Goal: Information Seeking & Learning: Learn about a topic

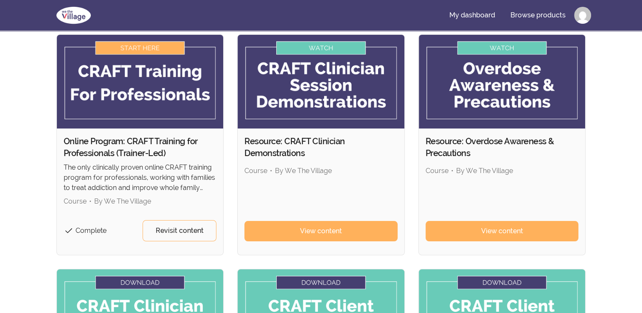
scroll to position [61, 0]
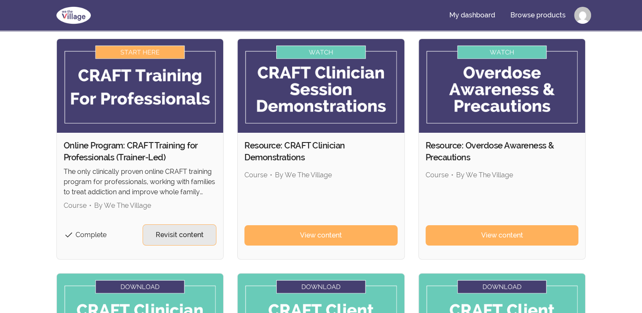
click at [178, 233] on span "Revisit content" at bounding box center [180, 235] width 48 height 10
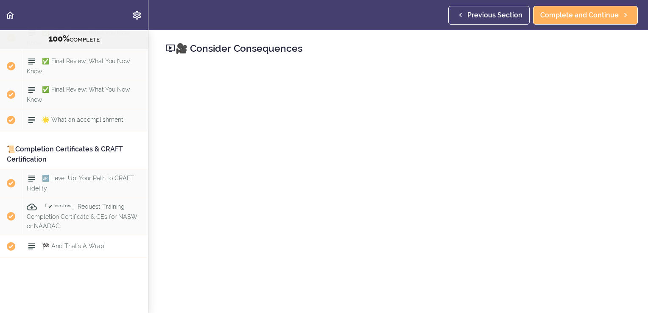
scroll to position [5559, 0]
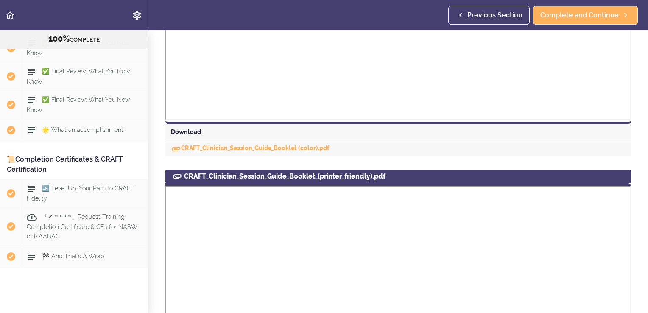
scroll to position [467, 0]
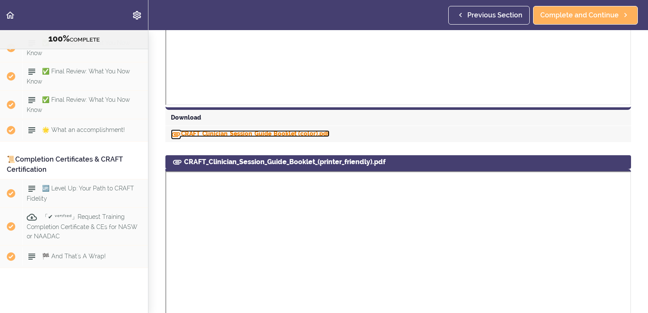
click at [237, 132] on link "CRAFT_Clinician_Session_Guide_Booklet (color).pdf" at bounding box center [250, 133] width 159 height 7
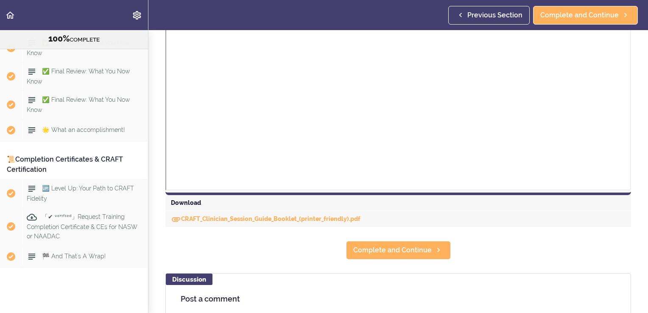
scroll to position [848, 0]
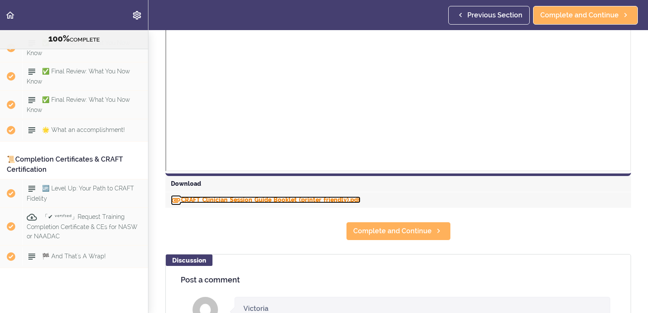
click at [212, 199] on link "CRAFT_Clinician_Session_Guide_Booklet_(printer_friendly).pdf" at bounding box center [266, 199] width 190 height 7
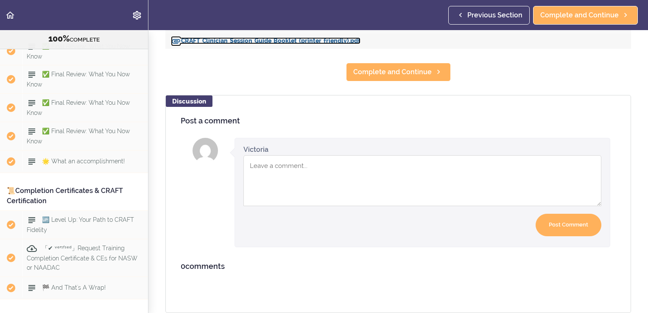
scroll to position [5549, 0]
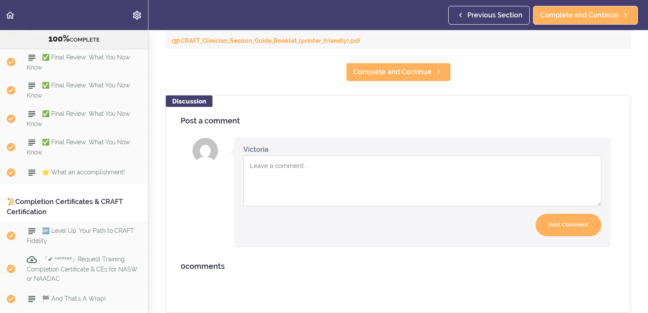
click at [81, 14] on span "📖 Pursue Fidelity: All Session Guides HERE!" at bounding box center [76, 5] width 99 height 17
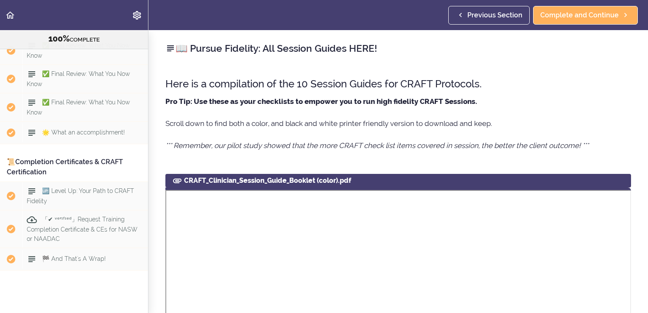
scroll to position [5591, 0]
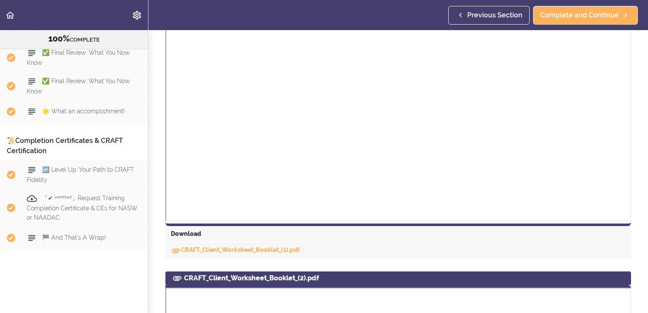
scroll to position [339, 0]
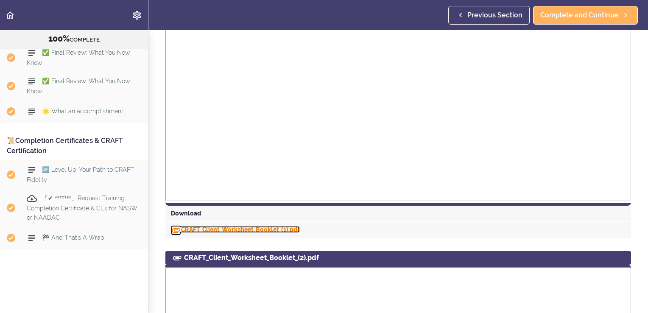
click at [239, 229] on link "CRAFT_Client_Worksheet_Booklet_(1).pdf" at bounding box center [235, 229] width 129 height 7
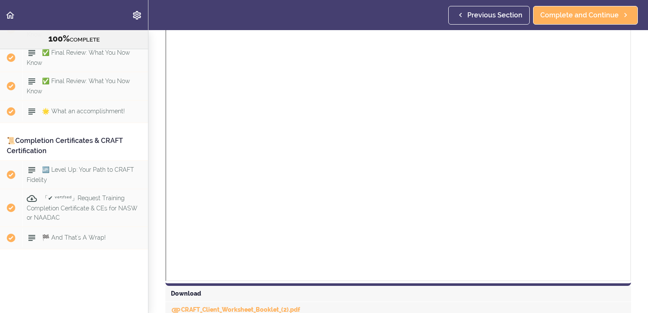
scroll to position [750, 0]
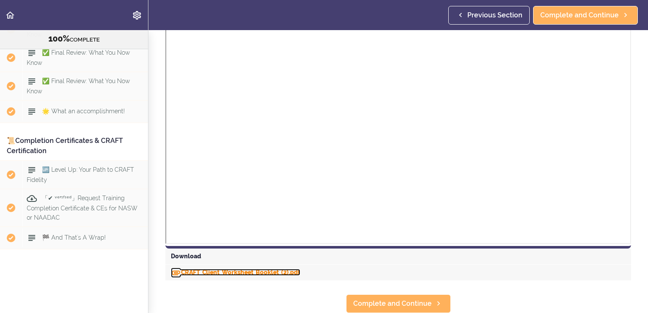
click at [249, 269] on link "CRAFT_Client_Worksheet_Booklet_(2).pdf" at bounding box center [235, 272] width 129 height 7
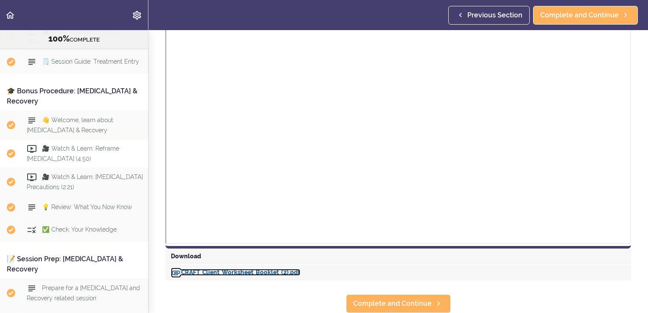
scroll to position [4814, 0]
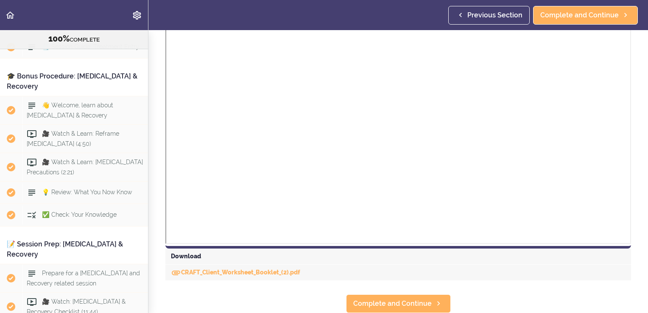
click at [224, 26] on header "Autoplay Autocomplete Previous Section Complete and Continue" at bounding box center [324, 15] width 648 height 30
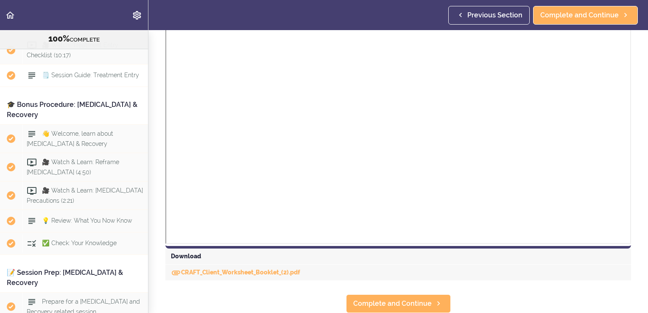
scroll to position [4771, 0]
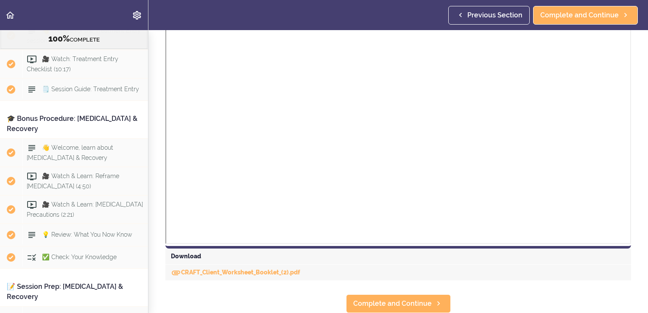
click at [86, 44] on span "👋 Prepare for the Treatment Entry session" at bounding box center [84, 36] width 114 height 17
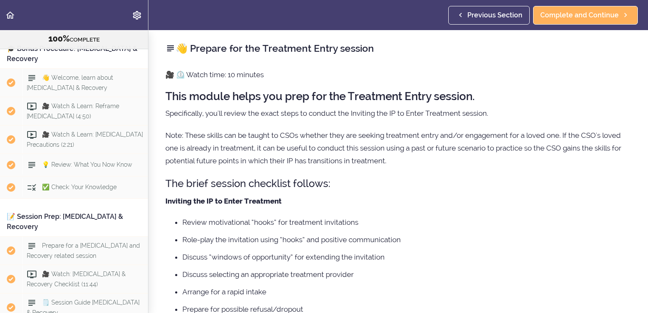
scroll to position [4843, 0]
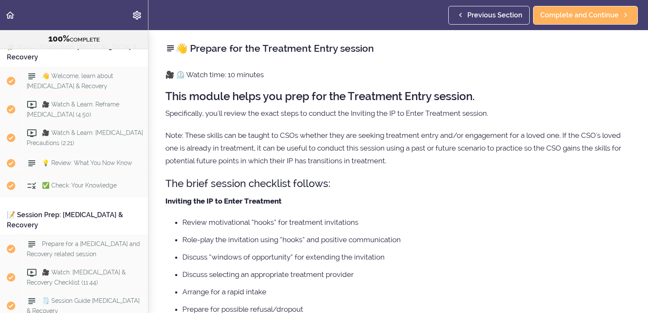
click at [80, 21] on span "🗒️ Session Guide: Treatment Entry" at bounding box center [90, 17] width 97 height 7
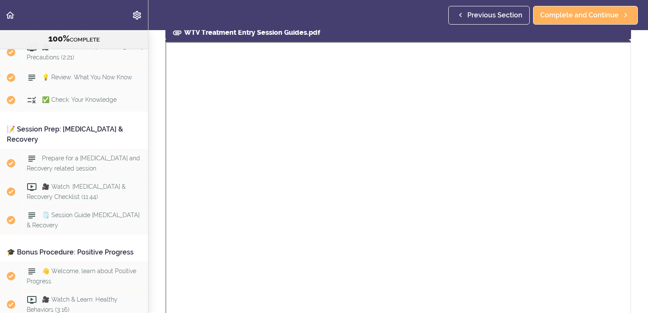
scroll to position [4941, 0]
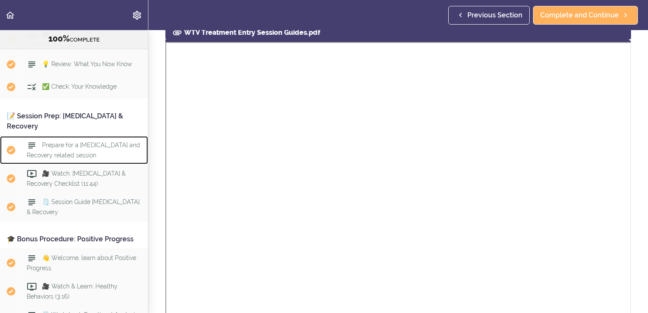
click at [0, 161] on span "Completed item" at bounding box center [11, 150] width 22 height 22
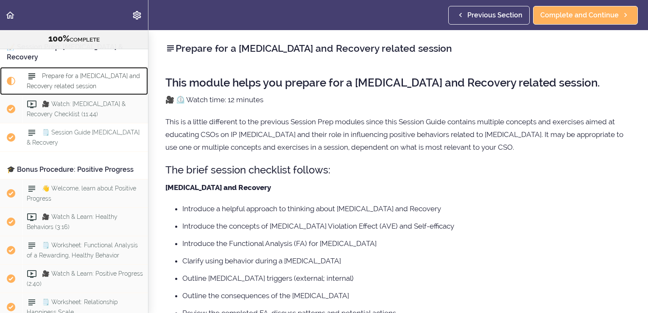
scroll to position [5038, 0]
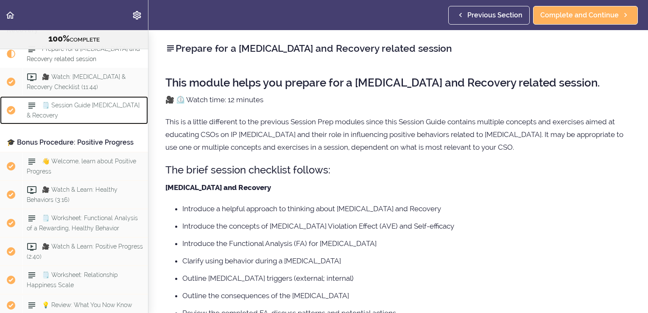
click at [83, 118] on span "🗒️ Session Guide [MEDICAL_DATA] & Recovery" at bounding box center [83, 110] width 113 height 17
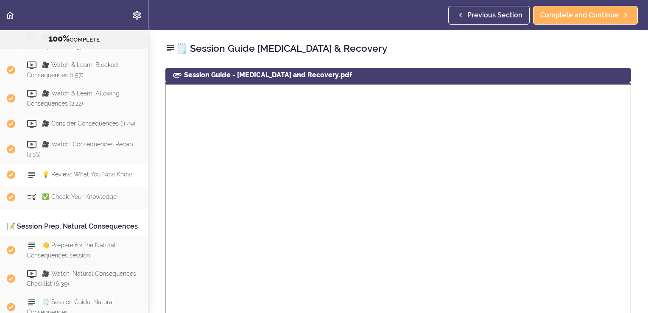
scroll to position [3907, 0]
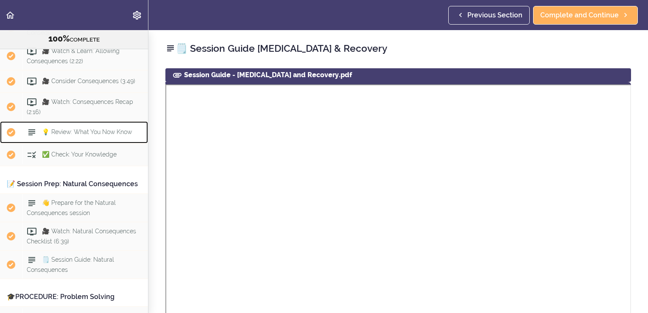
click at [86, 135] on span "💡 Review: What You Now Know" at bounding box center [87, 132] width 90 height 7
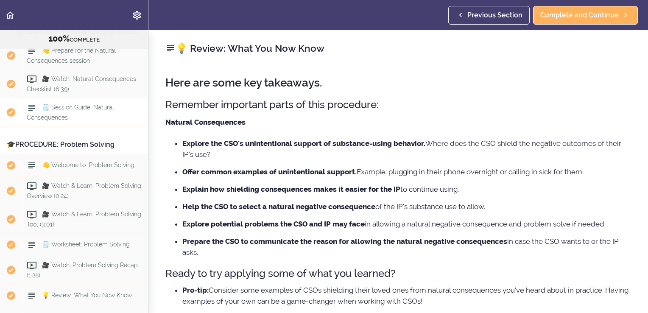
scroll to position [4063, 0]
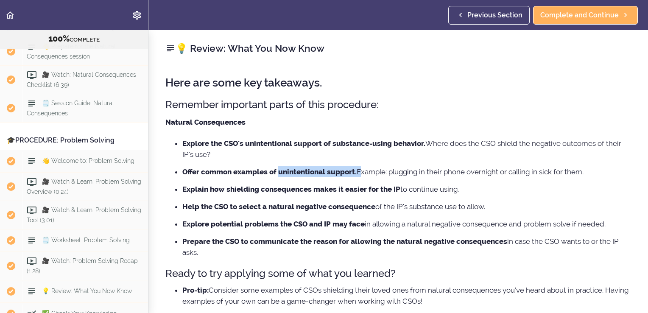
drag, startPoint x: 278, startPoint y: 174, endPoint x: 358, endPoint y: 175, distance: 79.8
click at [358, 175] on li "Offer common examples of unintentional support. Example: plugging in their phon…" at bounding box center [406, 171] width 449 height 11
drag, startPoint x: 358, startPoint y: 175, endPoint x: 302, endPoint y: 173, distance: 55.2
copy li "unintentional support."
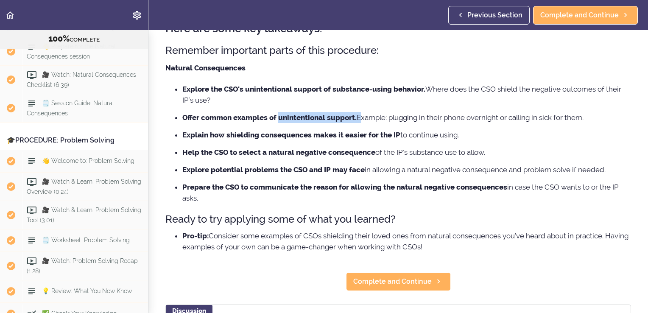
scroll to position [42, 0]
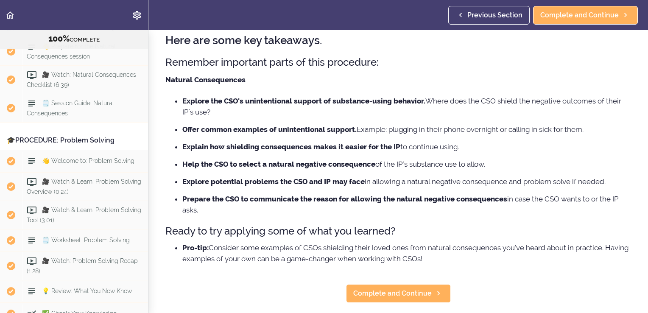
click at [249, 115] on li "Explore the CSO's unintentional support of substance-using behavior. Where does…" at bounding box center [406, 106] width 449 height 22
drag, startPoint x: 245, startPoint y: 101, endPoint x: 426, endPoint y: 104, distance: 181.2
click at [426, 104] on li "Explore the CSO's unintentional support of substance-using behavior. Where does…" at bounding box center [406, 106] width 449 height 22
drag, startPoint x: 426, startPoint y: 104, endPoint x: 400, endPoint y: 103, distance: 25.9
copy strong "unintentional support of substance-using behavior."
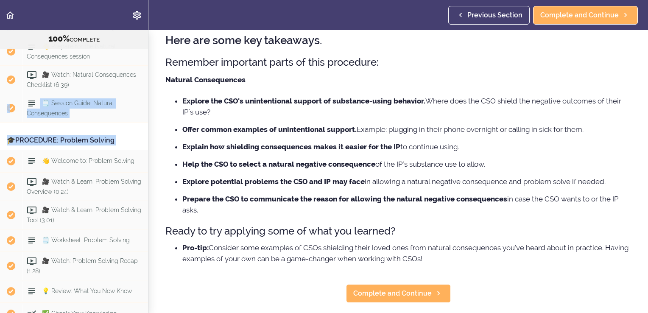
click at [0, 231] on html "Autoplay Autocomplete Previous Section Complete and Continue Online Program: CR…" at bounding box center [324, 156] width 648 height 313
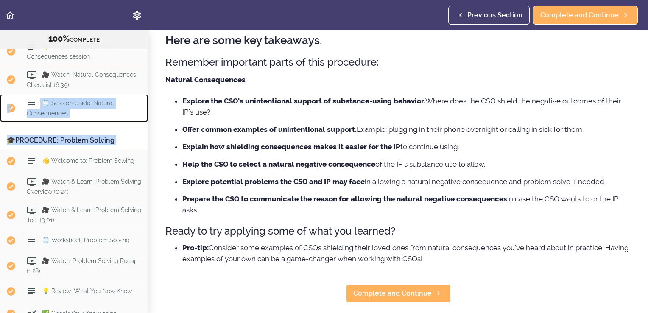
drag, startPoint x: -2, startPoint y: 231, endPoint x: 80, endPoint y: 224, distance: 81.8
click at [80, 122] on div "🗒️ Session Guide: Natural Consequences" at bounding box center [85, 108] width 126 height 28
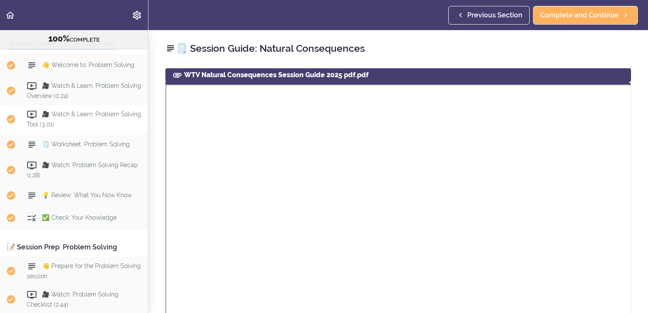
scroll to position [4202, 0]
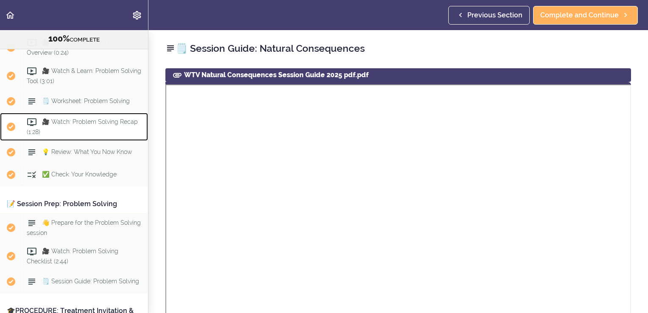
click at [94, 141] on div "🎥 Watch: Problem Solving Recap (1:28)" at bounding box center [85, 127] width 126 height 28
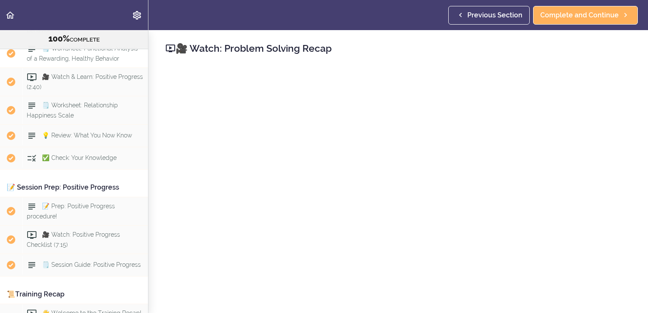
scroll to position [5208, 0]
click at [76, 139] on span "💡 Review: What You Now Know" at bounding box center [87, 135] width 90 height 7
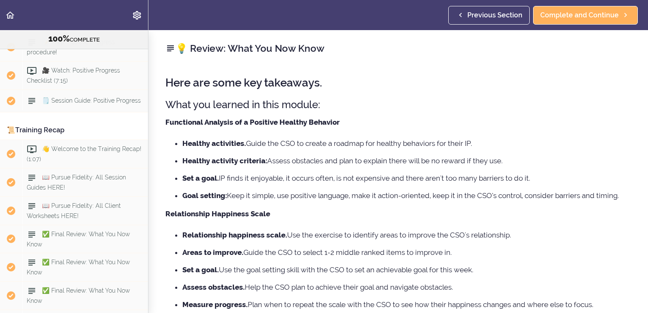
scroll to position [5378, 0]
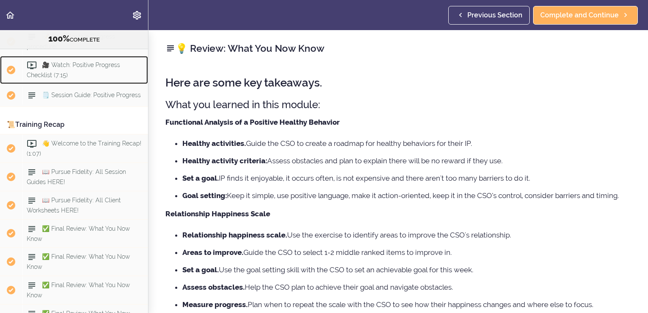
click at [0, 190] on html "Autoplay Autocomplete Previous Section Complete and Continue Online Program: CR…" at bounding box center [324, 156] width 648 height 313
